Goal: Task Accomplishment & Management: Manage account settings

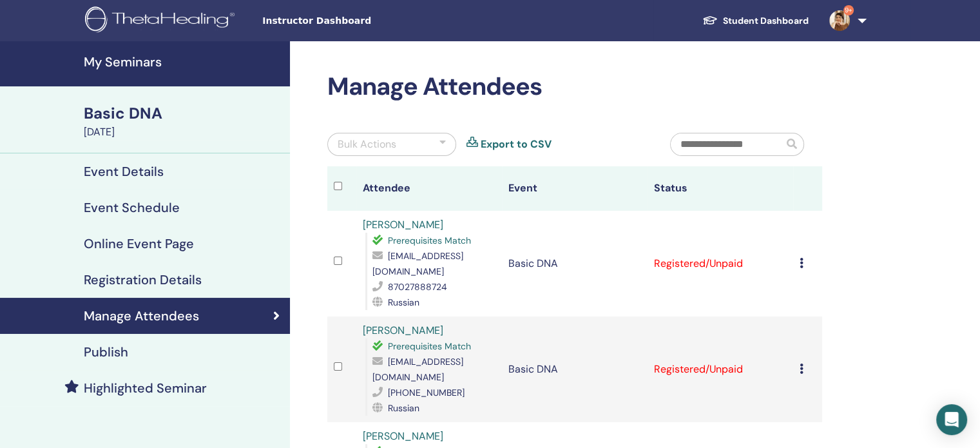
click at [801, 265] on icon at bounding box center [801, 263] width 4 height 10
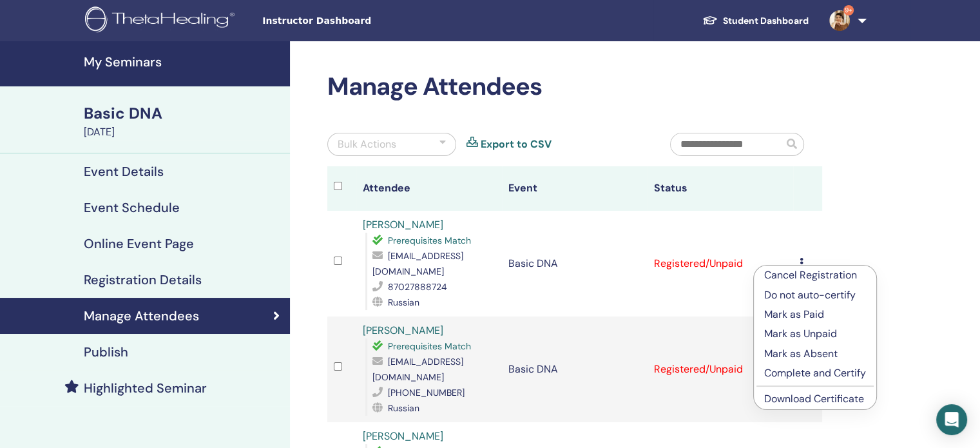
click at [800, 371] on p "Complete and Certify" at bounding box center [815, 372] width 102 height 15
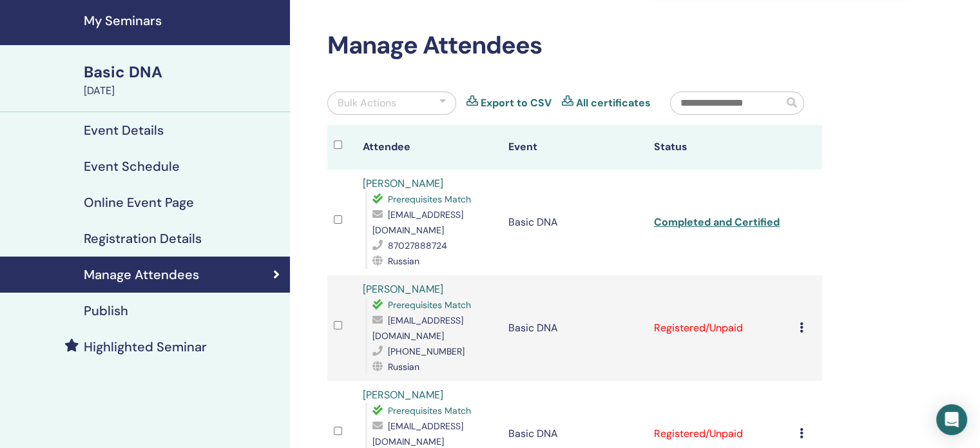
scroll to position [129, 0]
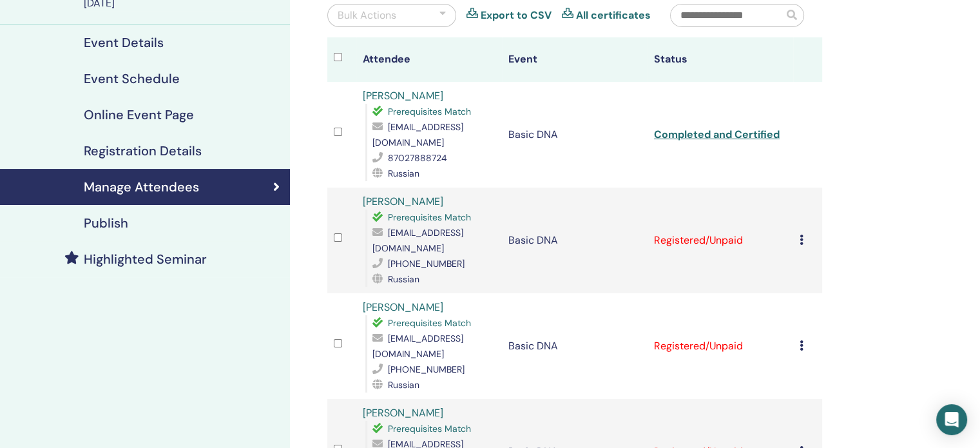
click at [801, 234] on icon at bounding box center [801, 239] width 4 height 10
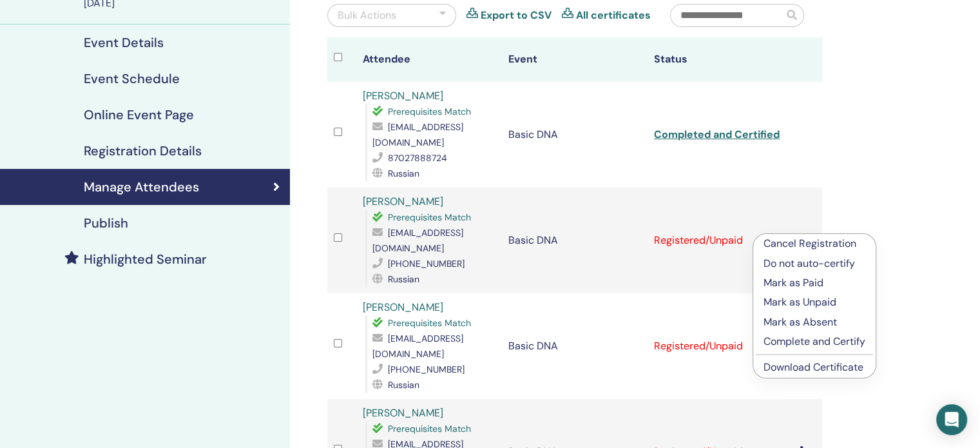
click at [804, 342] on p "Complete and Certify" at bounding box center [814, 341] width 102 height 15
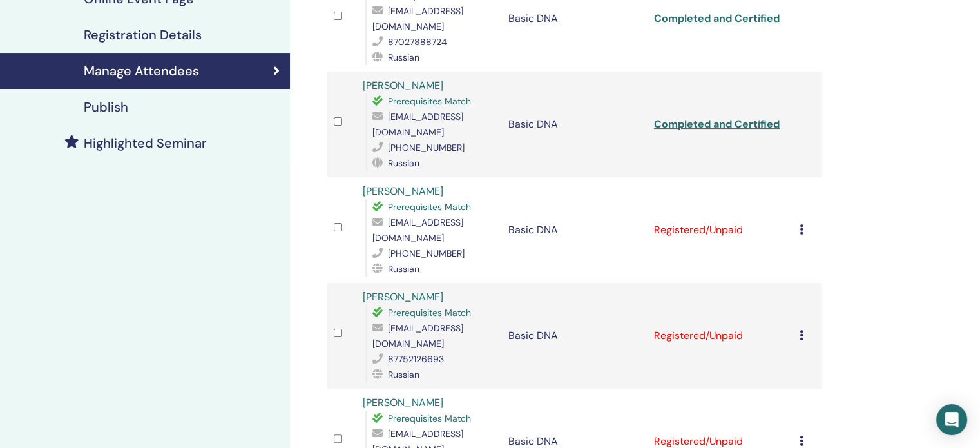
scroll to position [322, 0]
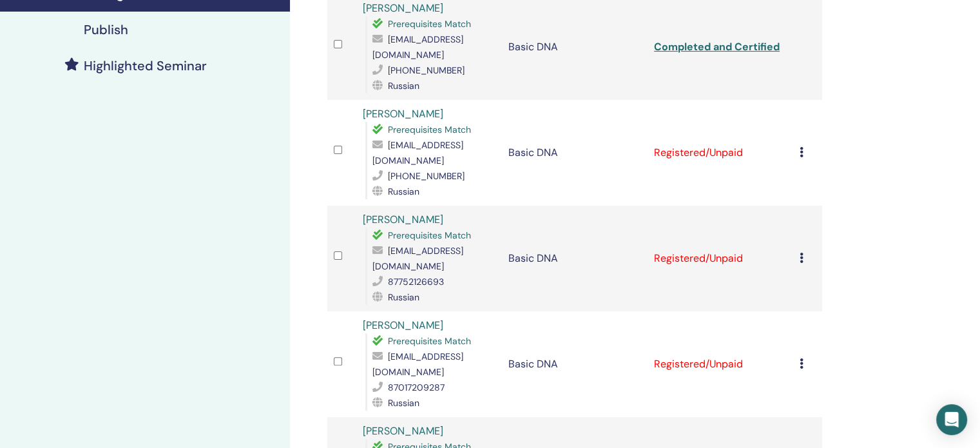
click at [800, 147] on icon at bounding box center [801, 152] width 4 height 10
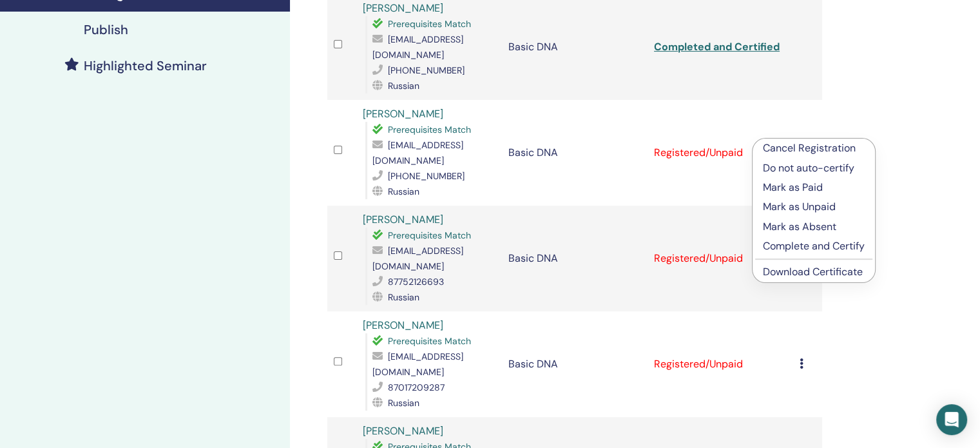
click at [799, 249] on p "Complete and Certify" at bounding box center [814, 245] width 102 height 15
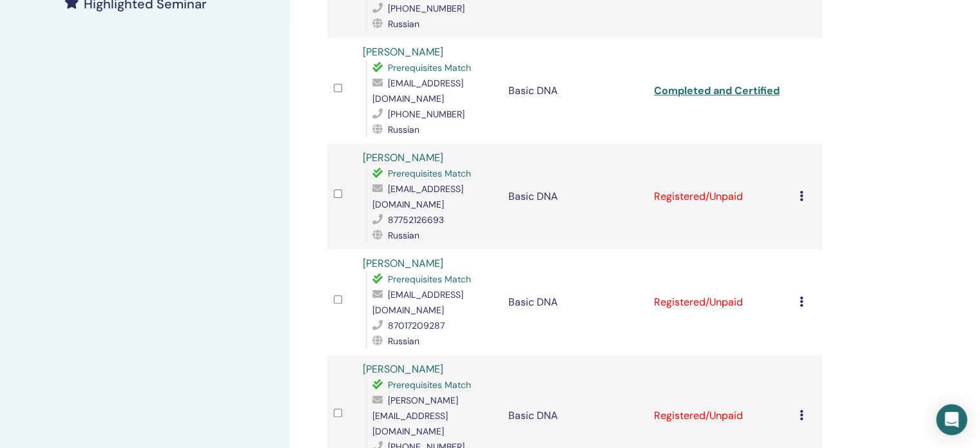
scroll to position [386, 0]
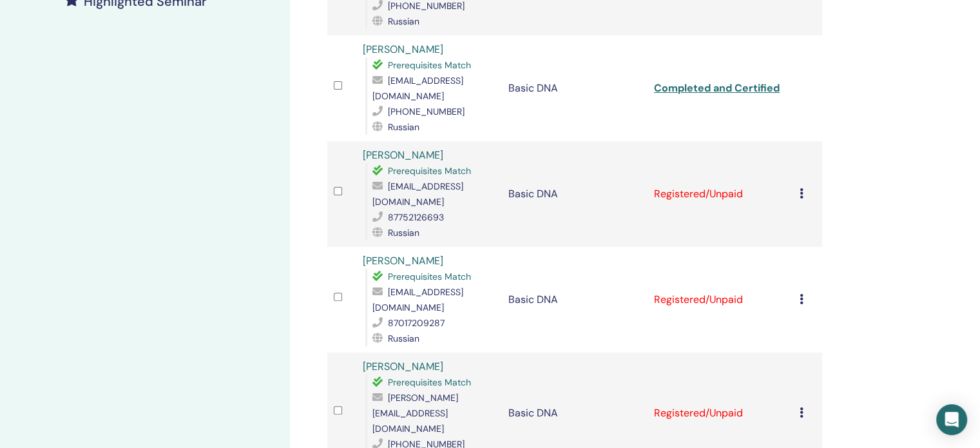
click at [800, 188] on icon at bounding box center [801, 193] width 4 height 10
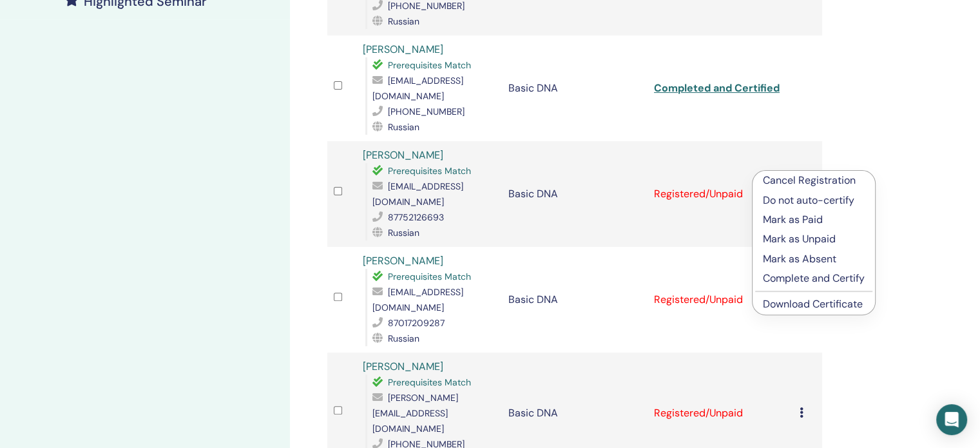
click at [781, 278] on p "Complete and Certify" at bounding box center [814, 277] width 102 height 15
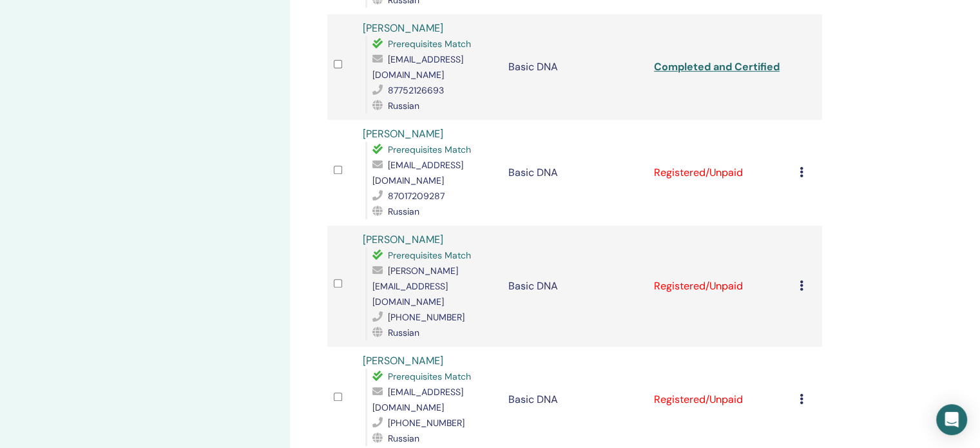
scroll to position [515, 0]
click at [799, 165] on icon at bounding box center [801, 170] width 4 height 10
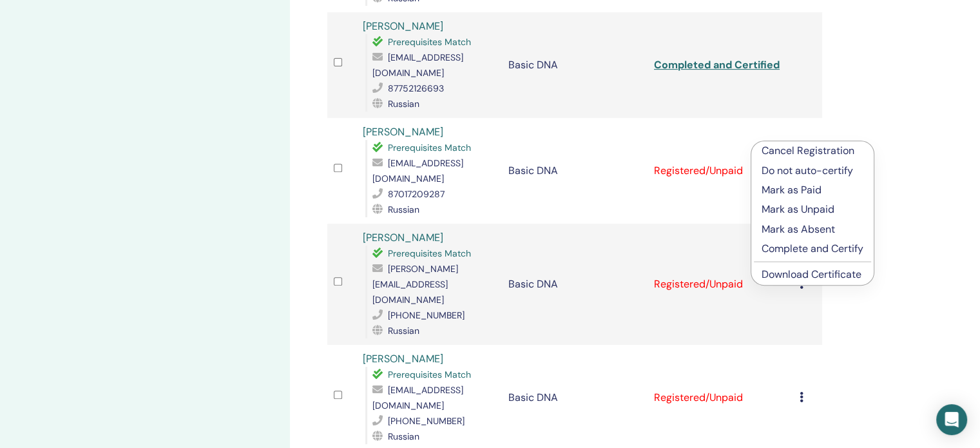
click at [791, 247] on p "Complete and Certify" at bounding box center [812, 248] width 102 height 15
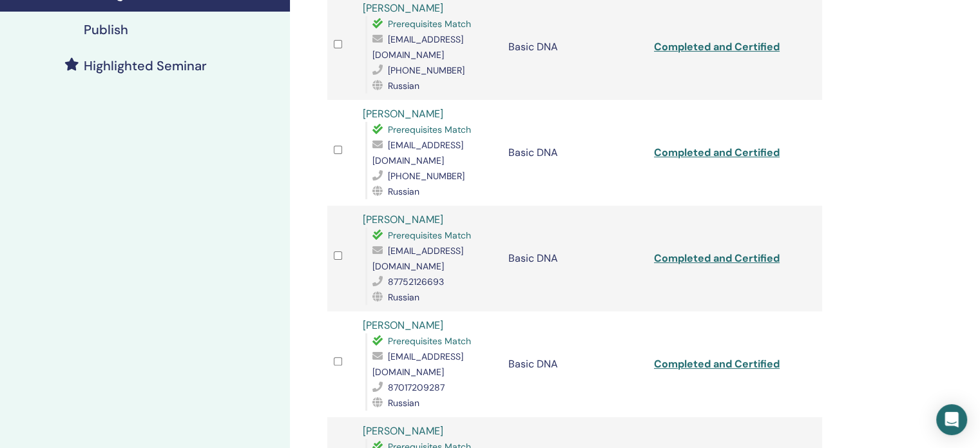
scroll to position [580, 0]
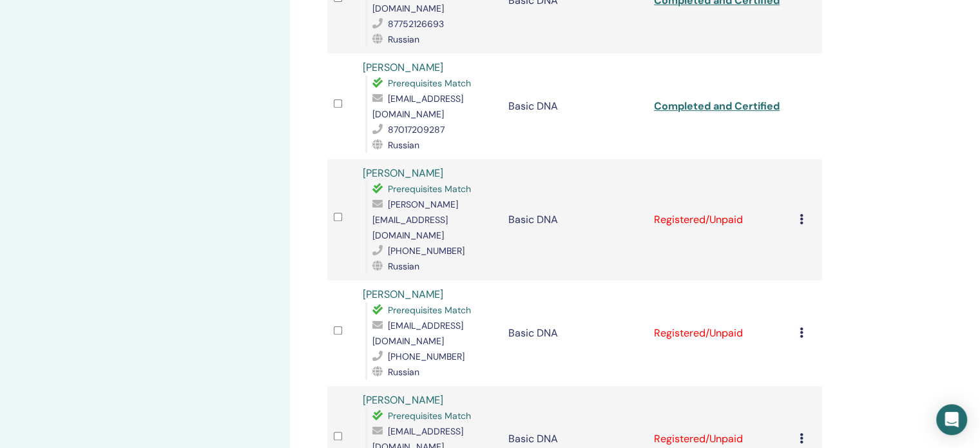
click at [801, 214] on icon at bounding box center [801, 219] width 4 height 10
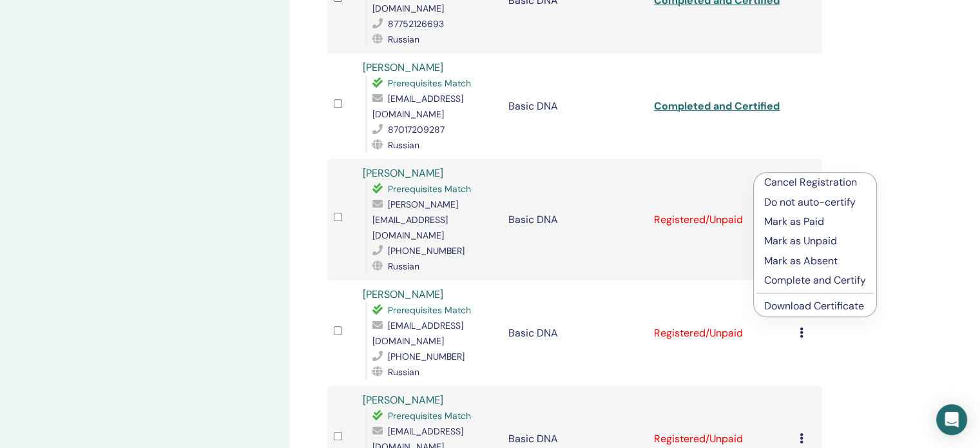
click at [794, 282] on p "Complete and Certify" at bounding box center [815, 279] width 102 height 15
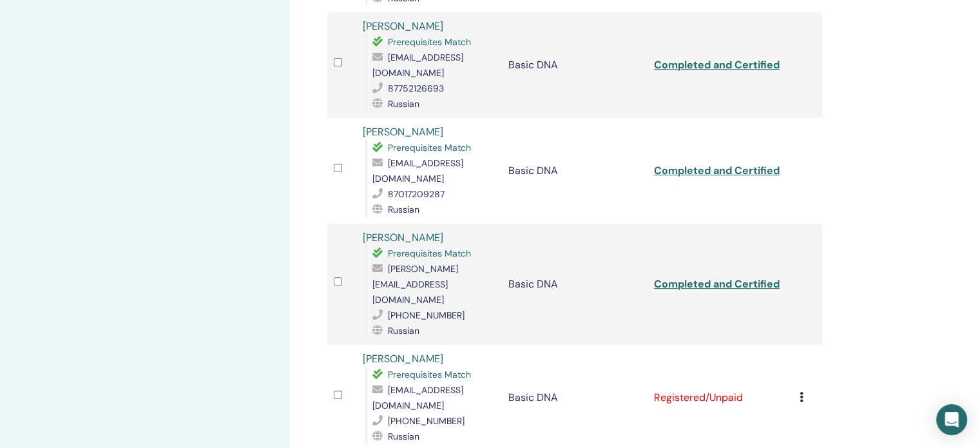
scroll to position [708, 0]
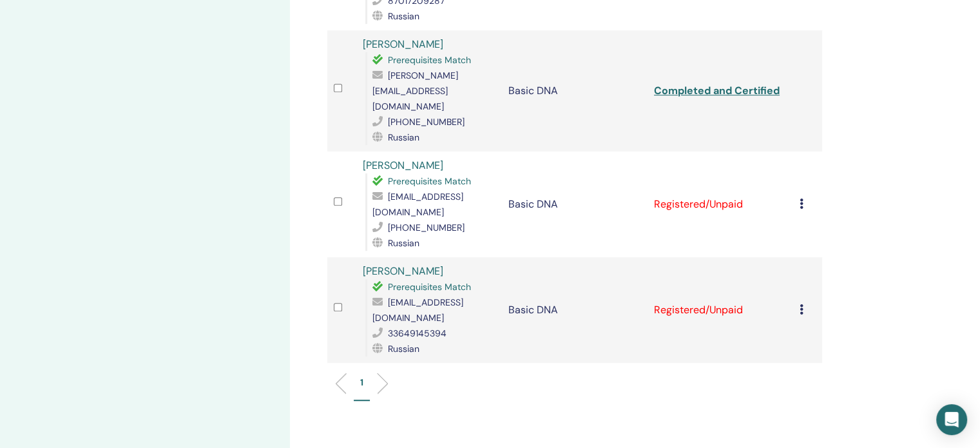
click at [801, 198] on icon at bounding box center [801, 203] width 4 height 10
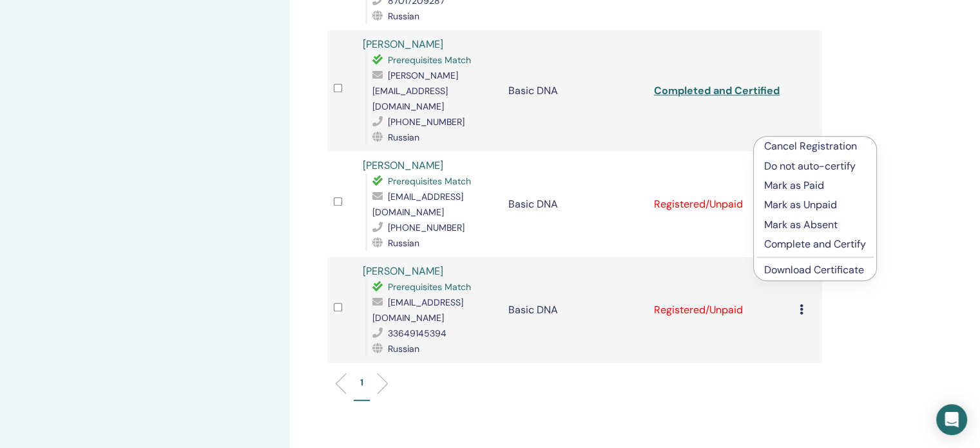
click at [801, 239] on p "Complete and Certify" at bounding box center [815, 243] width 102 height 15
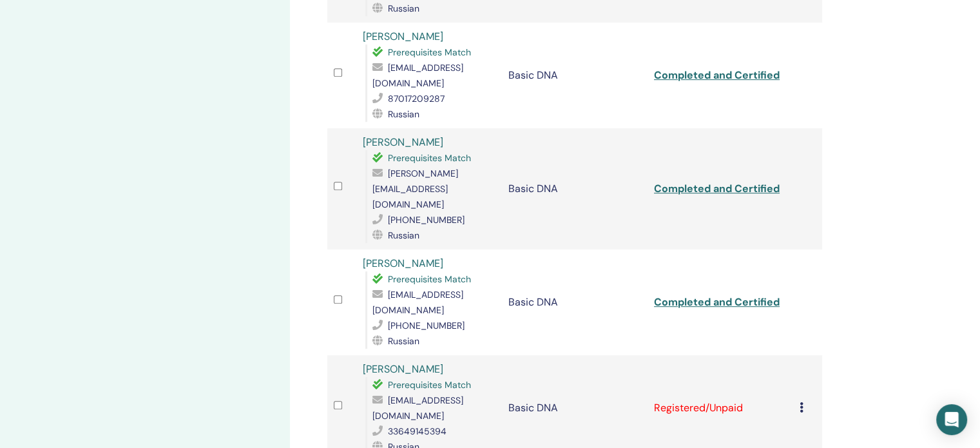
scroll to position [693, 0]
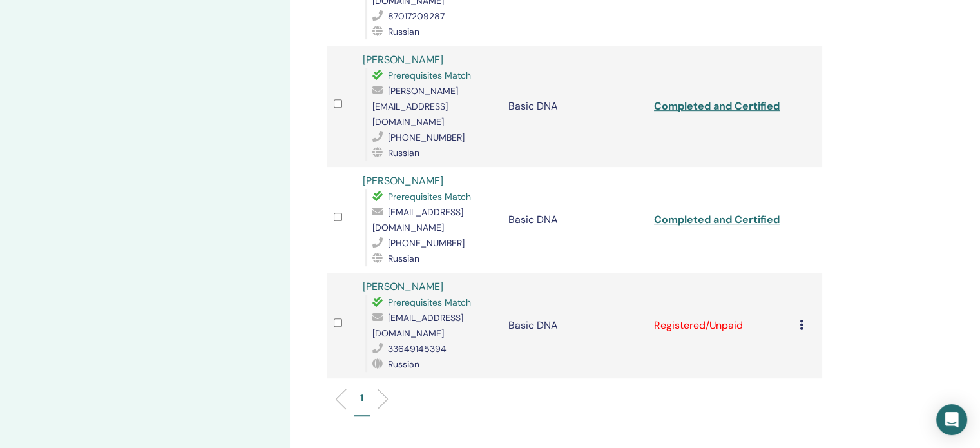
click at [799, 319] on icon at bounding box center [801, 324] width 4 height 10
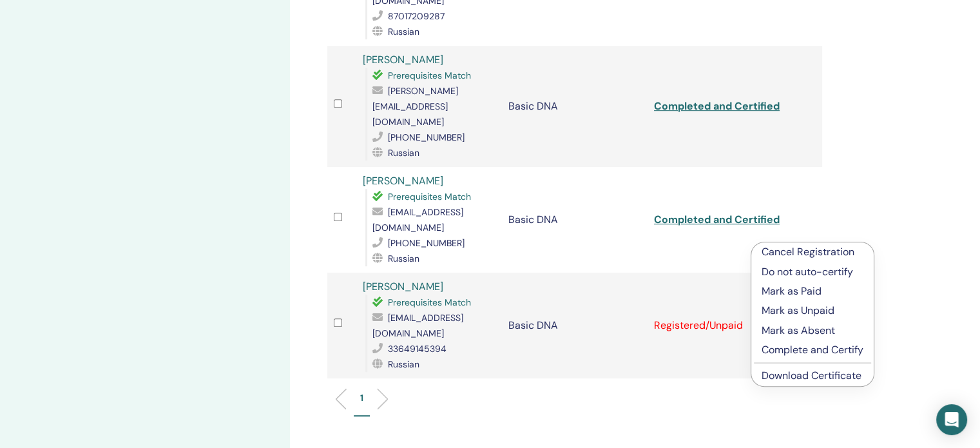
click at [786, 348] on p "Complete and Certify" at bounding box center [812, 349] width 102 height 15
